Goal: Task Accomplishment & Management: Manage account settings

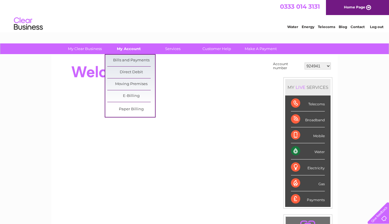
click at [131, 48] on link "My Account" at bounding box center [129, 48] width 48 height 11
click at [130, 59] on link "Bills and Payments" at bounding box center [131, 61] width 48 height 12
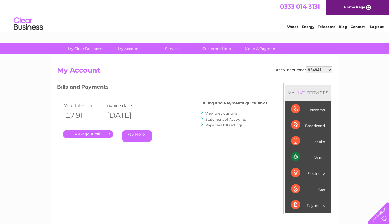
click at [97, 134] on link "." at bounding box center [88, 134] width 50 height 8
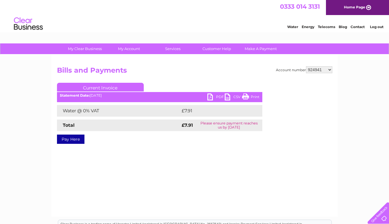
click at [210, 97] on link "PDF" at bounding box center [215, 97] width 17 height 8
